Goal: Check status: Check status

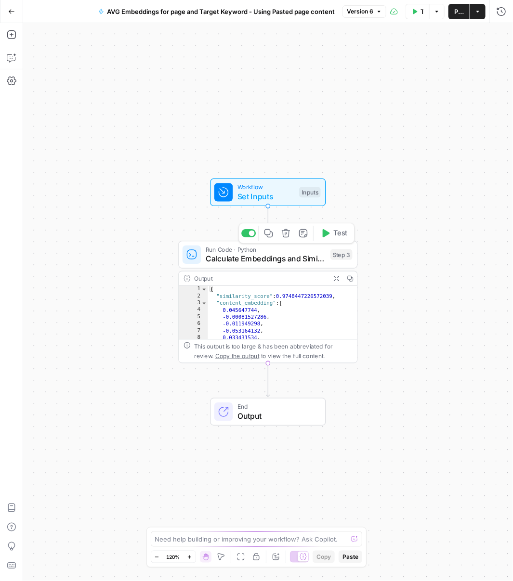
click at [274, 254] on span "Calculate Embeddings and Similarity" at bounding box center [266, 259] width 120 height 12
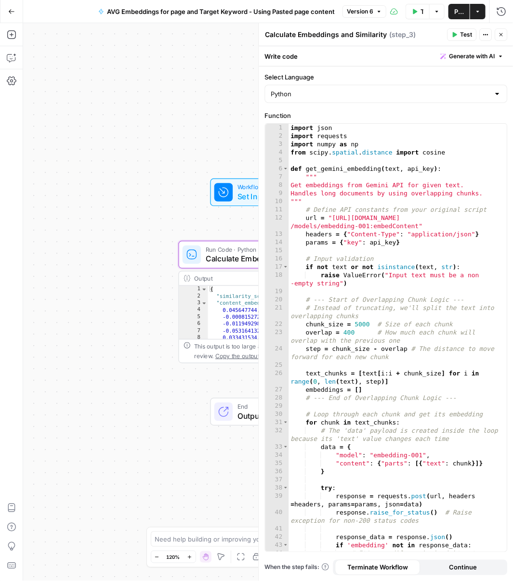
click at [502, 34] on icon "button" at bounding box center [501, 35] width 6 height 6
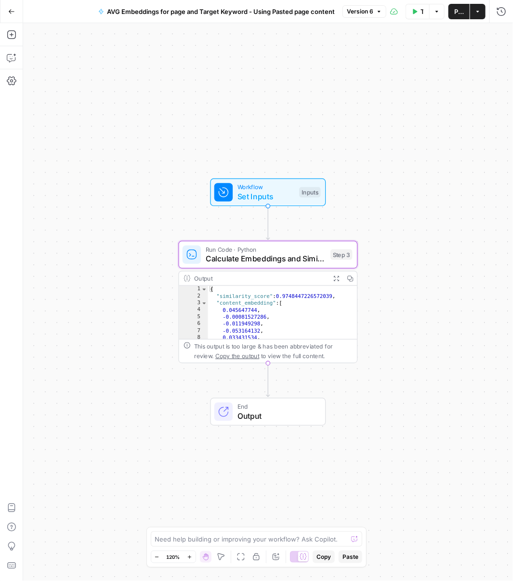
click at [316, 259] on span "Calculate Embeddings and Similarity" at bounding box center [266, 259] width 120 height 12
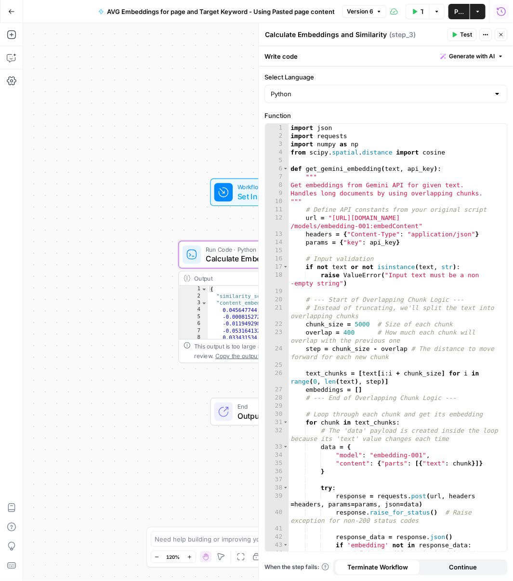
click at [500, 13] on icon "button" at bounding box center [501, 12] width 10 height 10
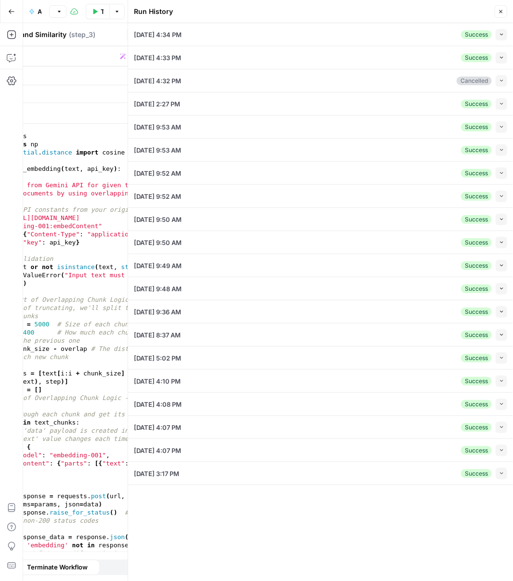
click at [509, 33] on li "[DATE] 4:34 PM Success Collapse View Logs" at bounding box center [320, 34] width 385 height 23
click at [504, 36] on button "Collapse" at bounding box center [501, 35] width 12 height 12
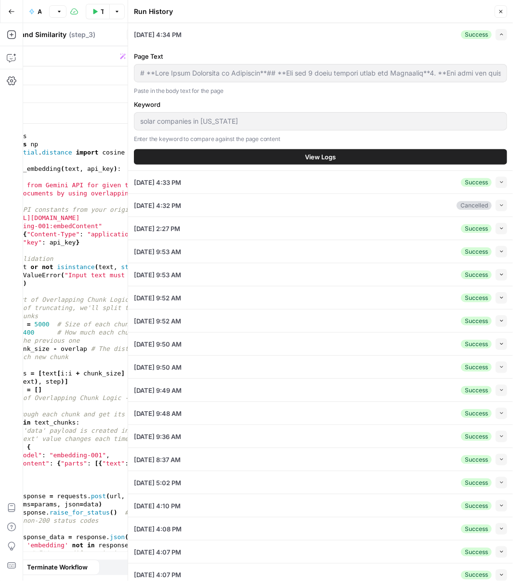
click at [387, 155] on button "View Logs" at bounding box center [320, 156] width 373 height 15
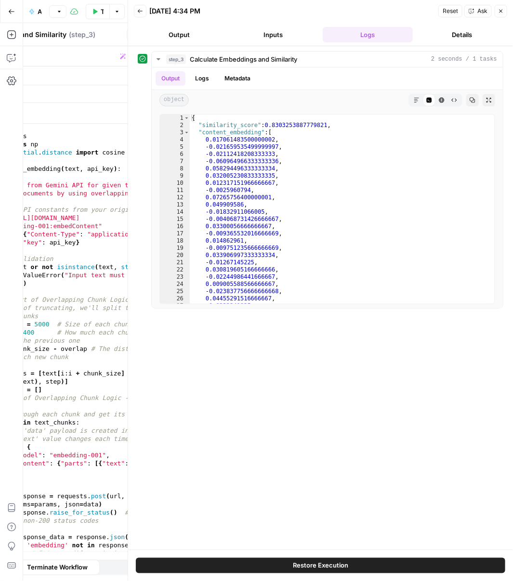
click at [461, 37] on button "Details" at bounding box center [461, 34] width 90 height 15
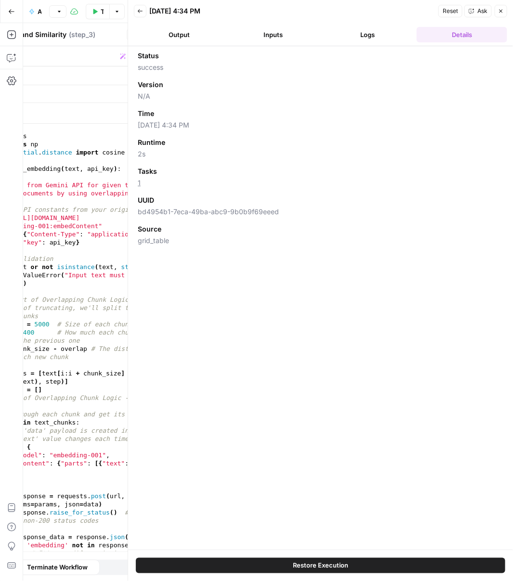
click at [355, 36] on button "Logs" at bounding box center [367, 34] width 90 height 15
